Goal: Transaction & Acquisition: Purchase product/service

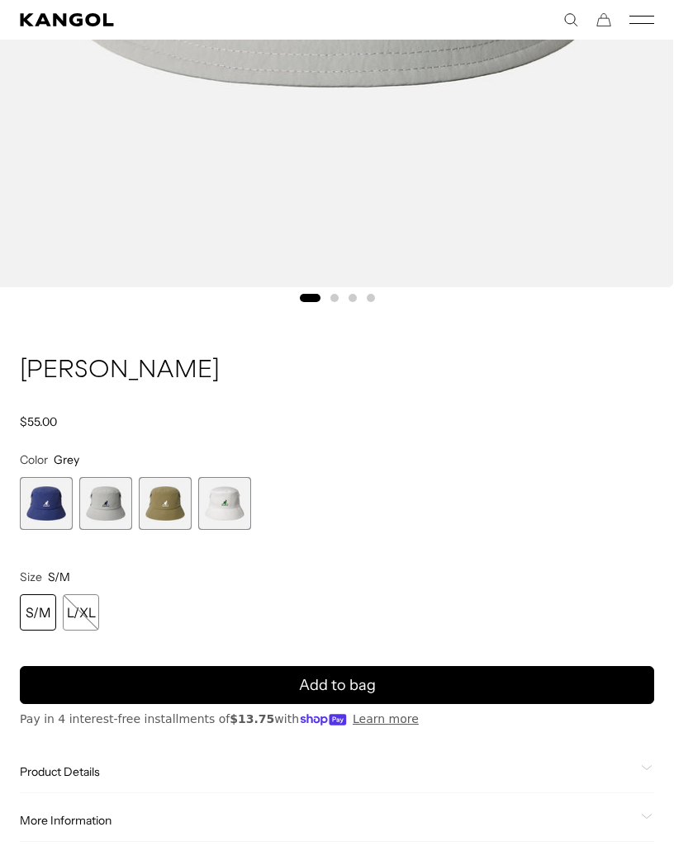
click at [173, 500] on span "3 of 4" at bounding box center [165, 503] width 53 height 53
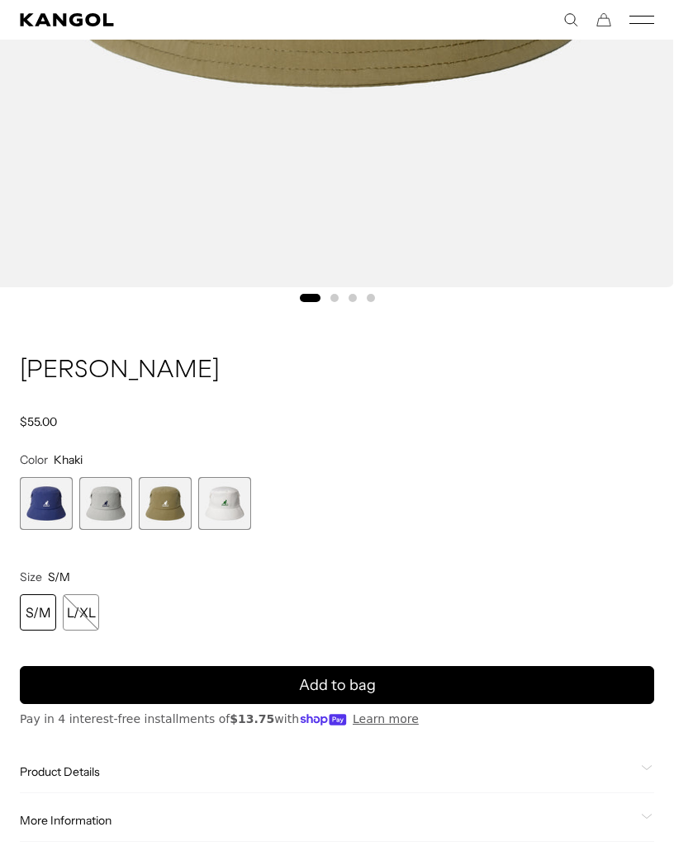
scroll to position [0, 340]
click at [178, 490] on span "3 of 4" at bounding box center [165, 503] width 53 height 53
click at [230, 514] on span "4 of 4" at bounding box center [224, 503] width 53 height 53
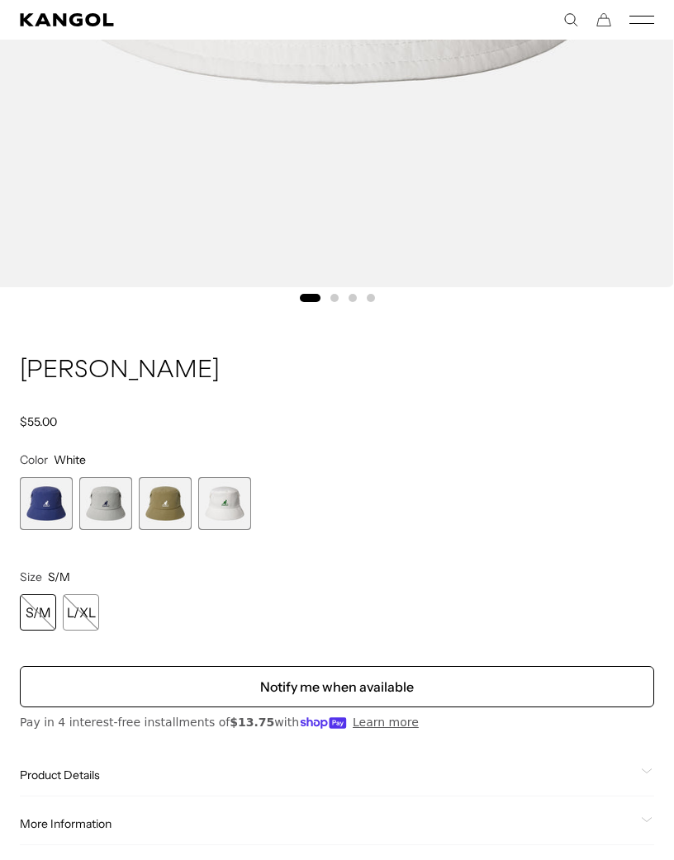
click at [238, 505] on span "4 of 4" at bounding box center [224, 503] width 53 height 53
click at [120, 514] on span "2 of 4" at bounding box center [105, 503] width 53 height 53
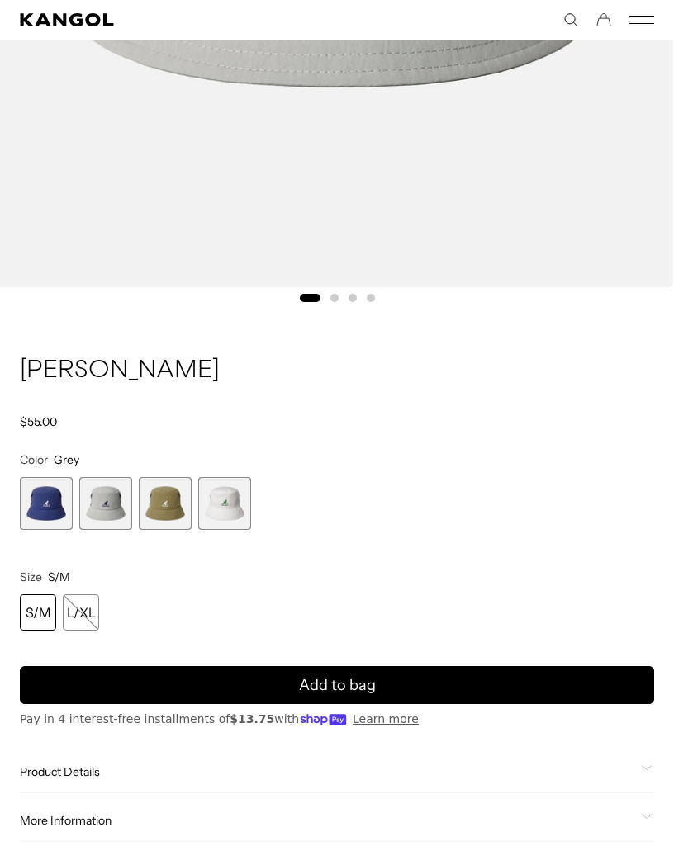
click at [121, 515] on span "2 of 4" at bounding box center [105, 503] width 53 height 53
click at [118, 514] on span "2 of 4" at bounding box center [105, 503] width 53 height 53
click at [113, 503] on span "2 of 4" at bounding box center [105, 503] width 53 height 53
click at [59, 503] on span "1 of 4" at bounding box center [46, 503] width 53 height 53
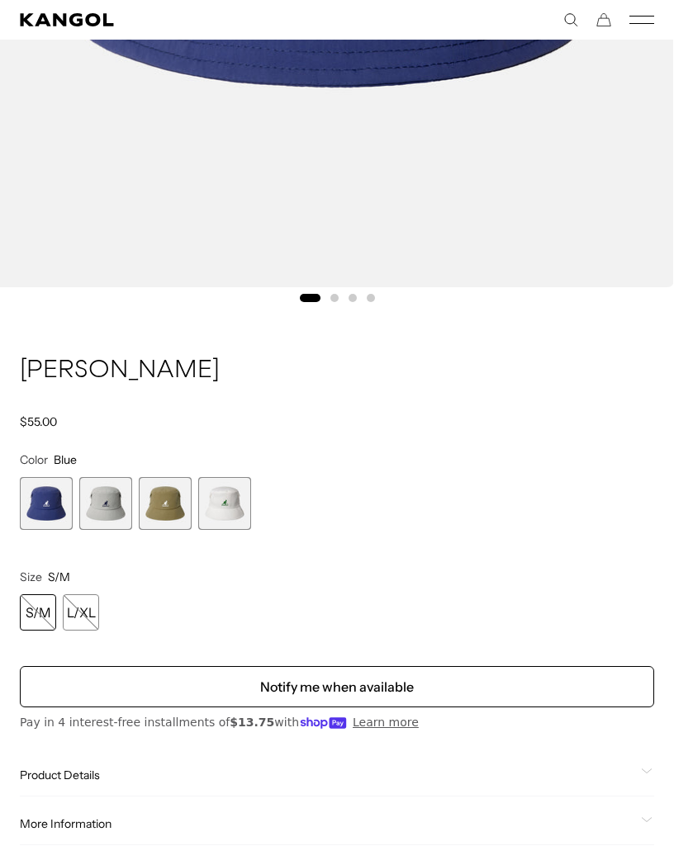
click at [56, 504] on span "1 of 4" at bounding box center [46, 503] width 53 height 53
click at [56, 500] on span "1 of 4" at bounding box center [46, 503] width 53 height 53
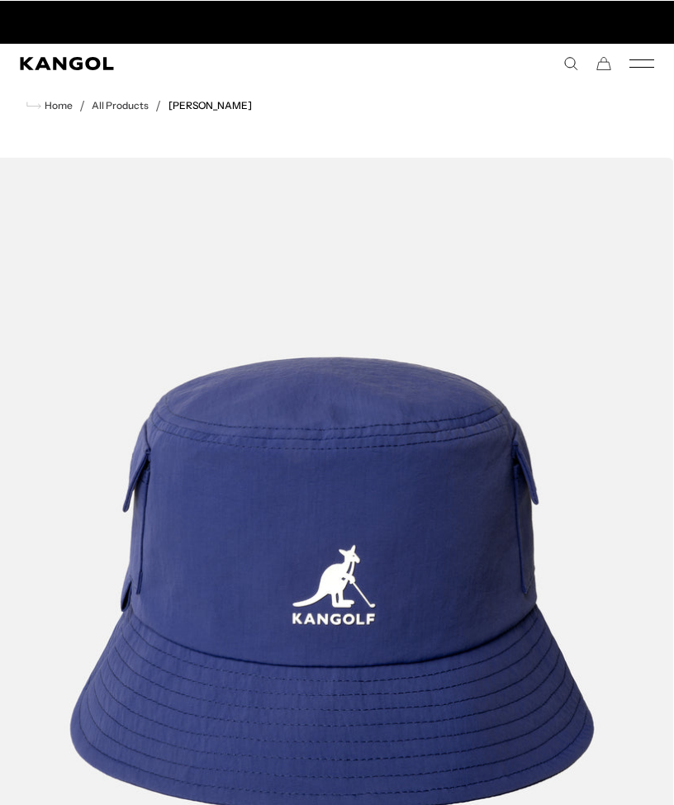
scroll to position [0, 340]
